Goal: Task Accomplishment & Management: Use online tool/utility

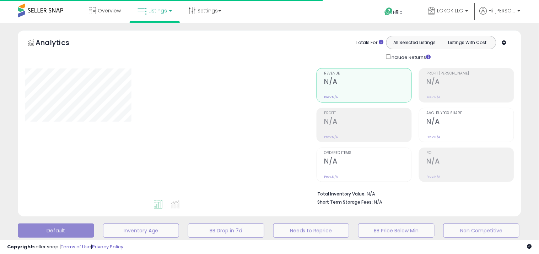
type input "**********"
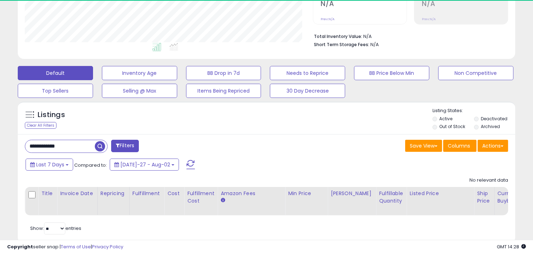
scroll to position [146, 288]
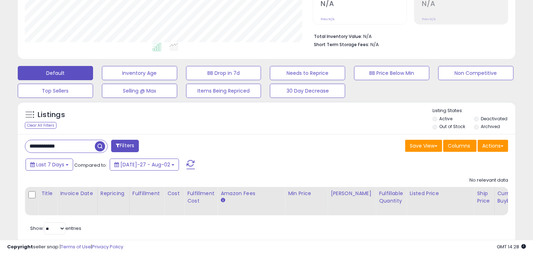
click at [88, 149] on input "**********" at bounding box center [60, 146] width 70 height 12
click at [88, 149] on input "**********" at bounding box center [83, 146] width 117 height 12
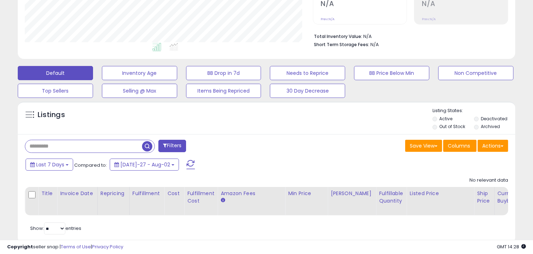
click at [144, 151] on span "button" at bounding box center [147, 146] width 10 height 10
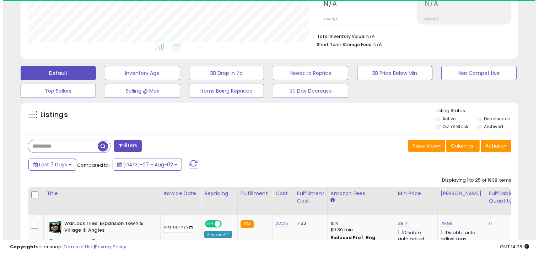
scroll to position [355011, 354868]
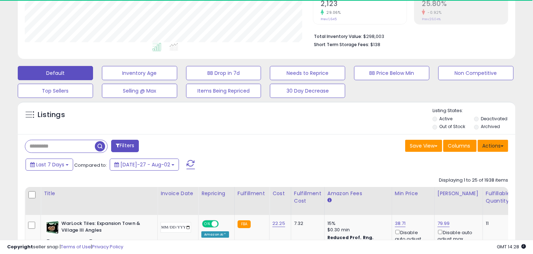
click at [496, 142] on button "Actions" at bounding box center [493, 146] width 31 height 12
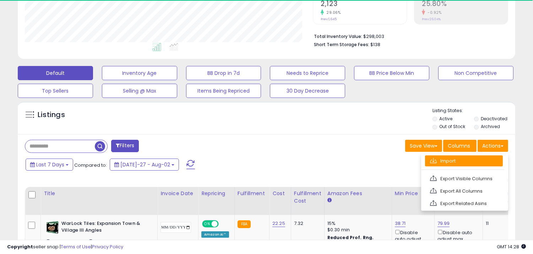
click at [468, 159] on link "Import" at bounding box center [464, 161] width 78 height 11
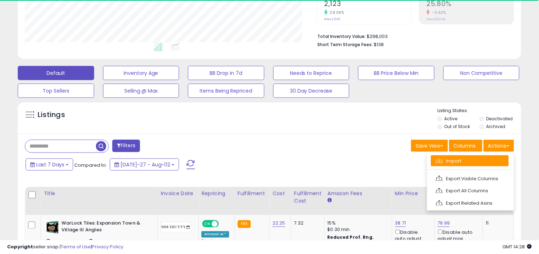
scroll to position [146, 292]
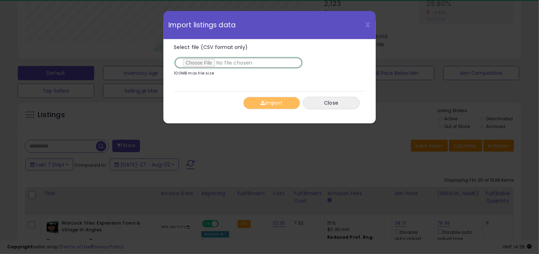
click at [200, 60] on input "Select file (CSV format only)" at bounding box center [238, 63] width 129 height 12
click at [396, 125] on div "X Close Import listings data Select file (CSV format only) 100MB max file size …" at bounding box center [269, 127] width 539 height 254
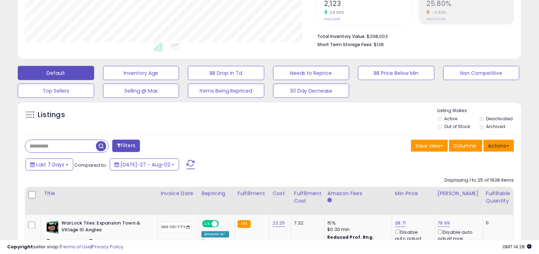
scroll to position [355011, 354868]
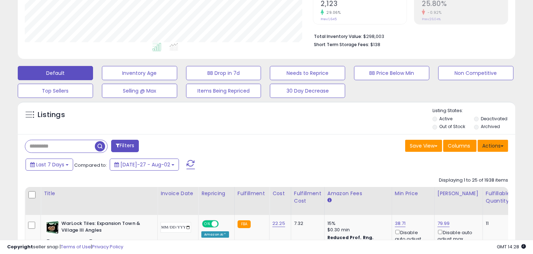
click at [493, 148] on button "Actions" at bounding box center [493, 146] width 31 height 12
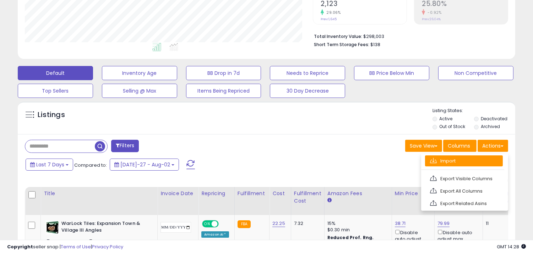
click at [470, 158] on link "Import" at bounding box center [464, 161] width 78 height 11
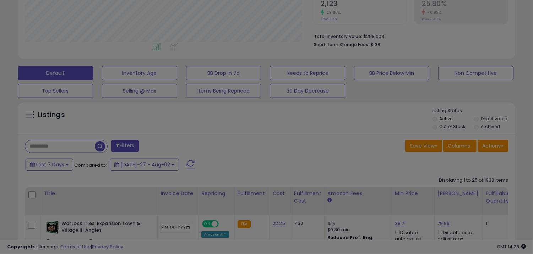
scroll to position [146, 292]
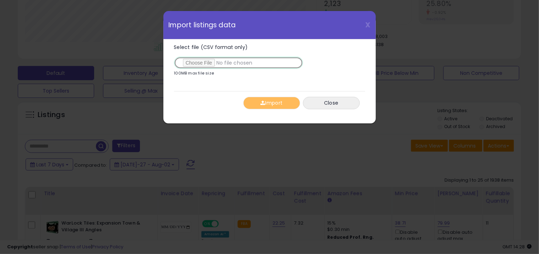
click at [223, 60] on input "Select file (CSV format only)" at bounding box center [238, 63] width 129 height 12
click at [221, 60] on input "Select file (CSV format only)" at bounding box center [238, 63] width 129 height 12
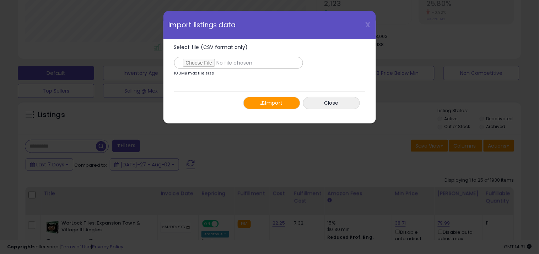
click at [289, 104] on button "Import" at bounding box center [271, 103] width 57 height 12
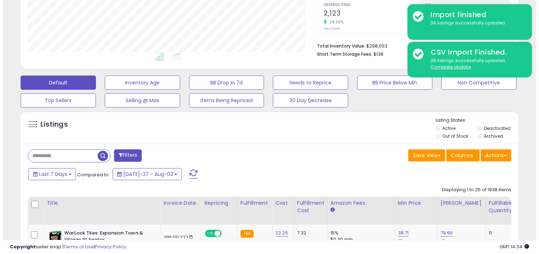
scroll to position [158, 0]
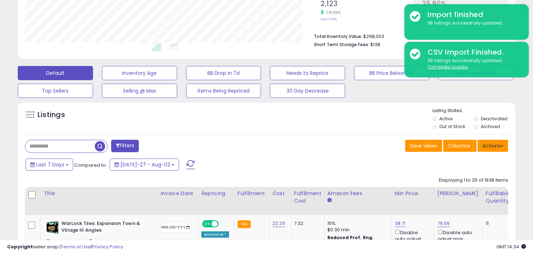
click at [490, 152] on button "Actions" at bounding box center [493, 146] width 31 height 12
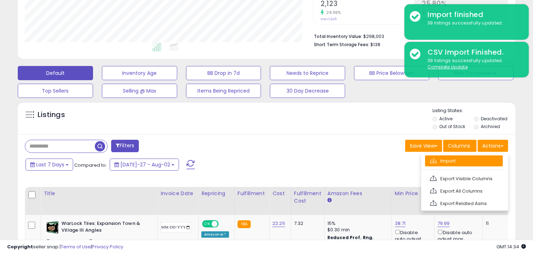
click at [460, 164] on link "Import" at bounding box center [464, 161] width 78 height 11
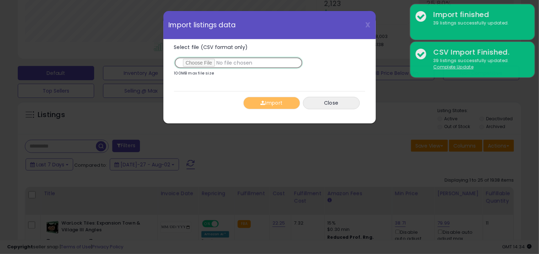
click at [234, 58] on input "Select file (CSV format only)" at bounding box center [238, 63] width 129 height 12
type input "**********"
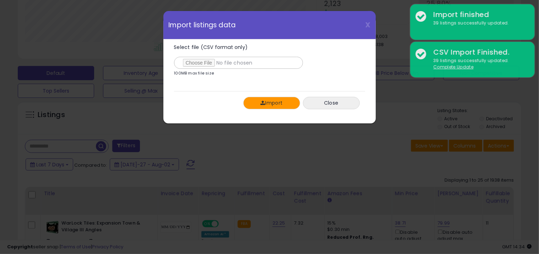
click at [262, 109] on button "Import" at bounding box center [271, 103] width 57 height 12
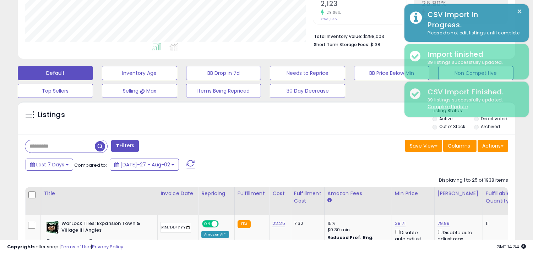
scroll to position [355011, 354868]
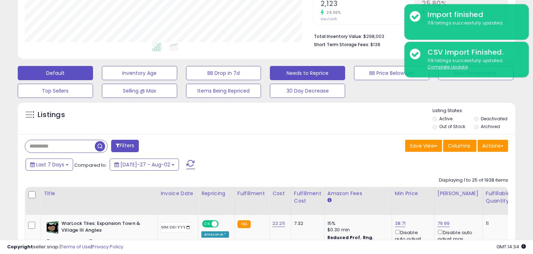
click at [177, 79] on button "Needs to Reprice" at bounding box center [139, 73] width 75 height 14
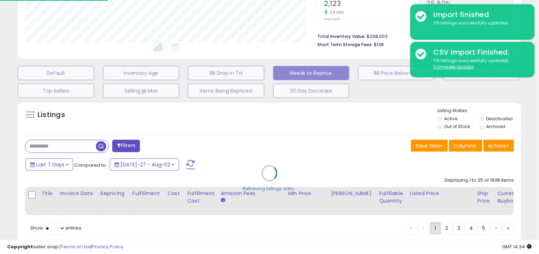
select select "**"
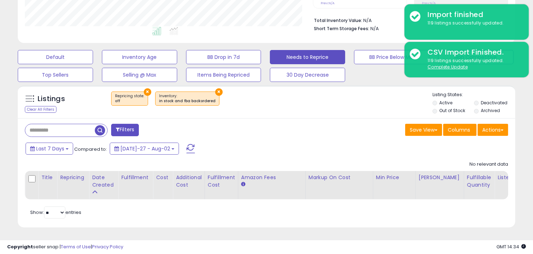
scroll to position [146, 288]
